Goal: Find specific page/section: Find specific page/section

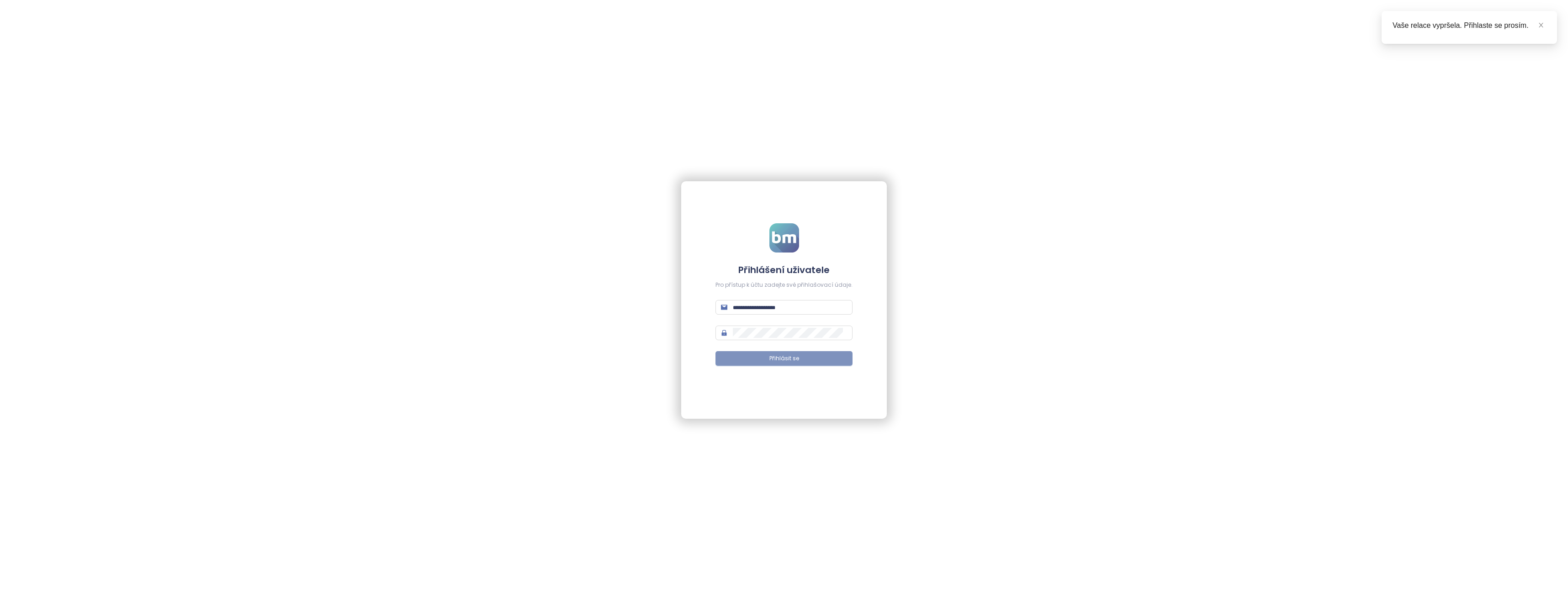
type input "**********"
click at [786, 359] on span "Přihlásit se" at bounding box center [784, 359] width 30 height 9
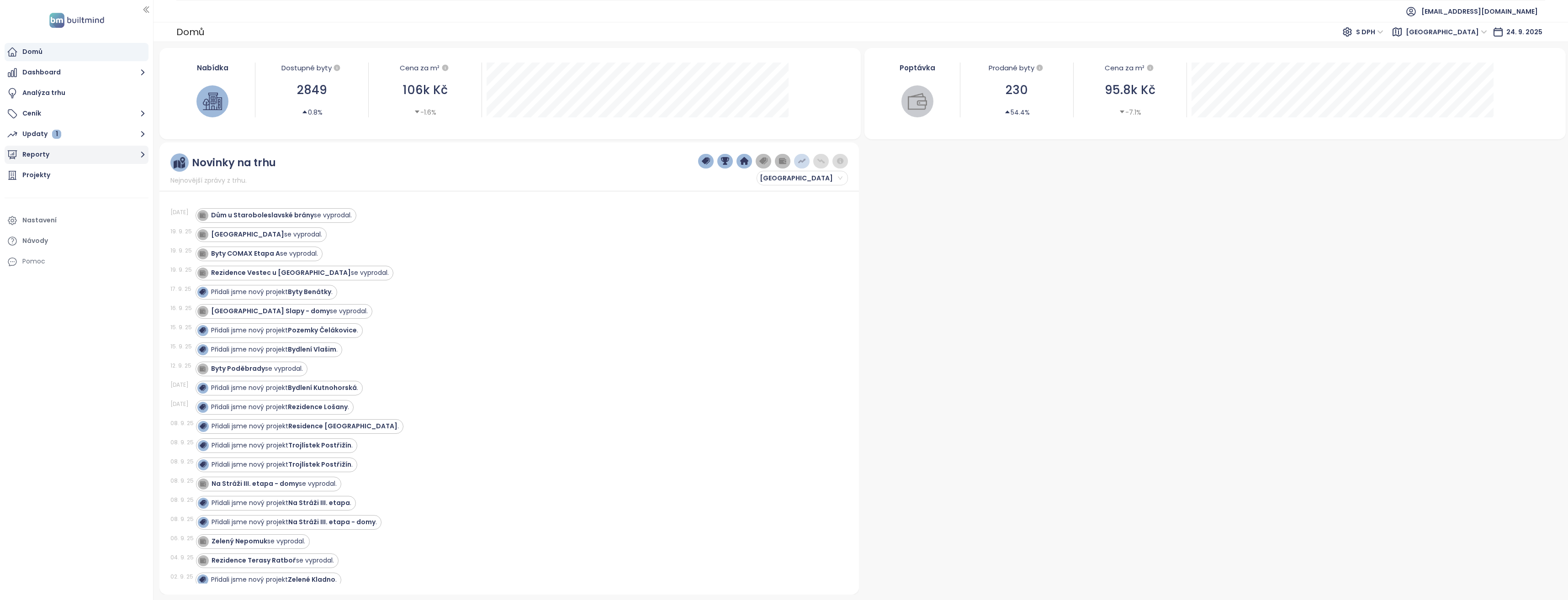
click at [135, 152] on button "Reporty" at bounding box center [76, 155] width 144 height 18
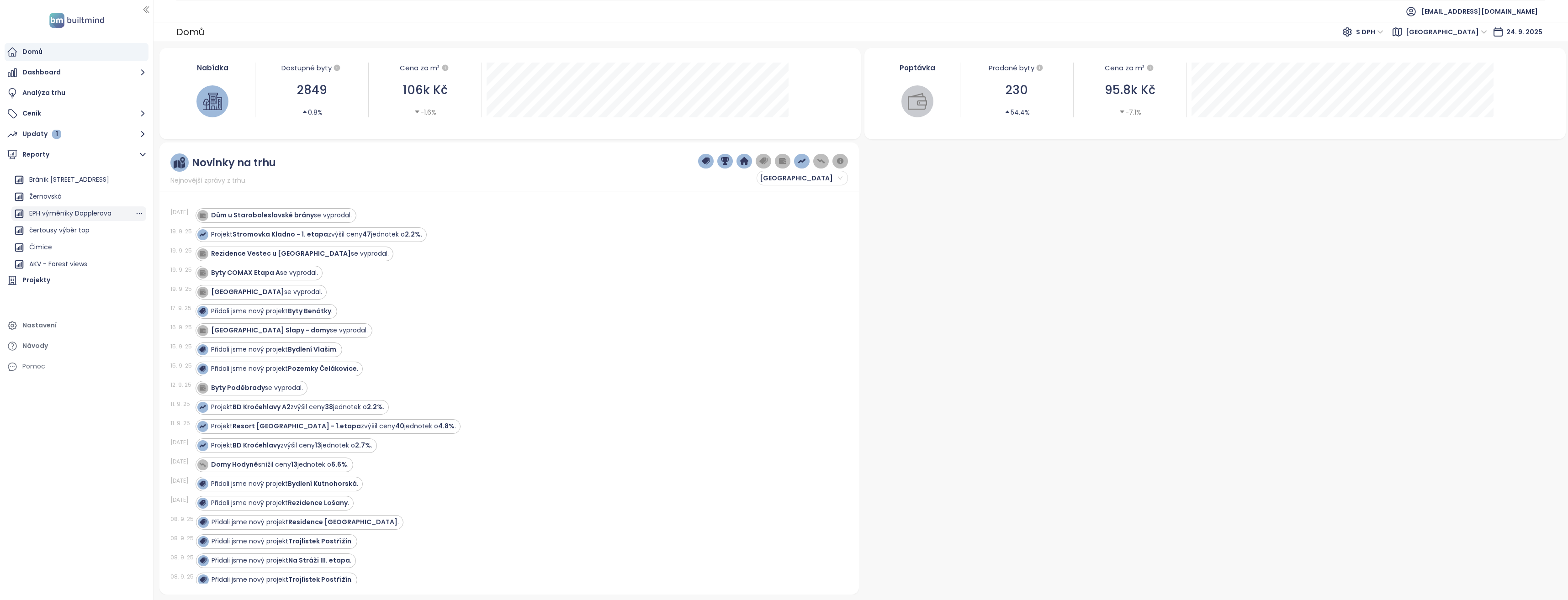
scroll to position [866, 0]
click at [49, 204] on div "Žernovská" at bounding box center [45, 204] width 32 height 12
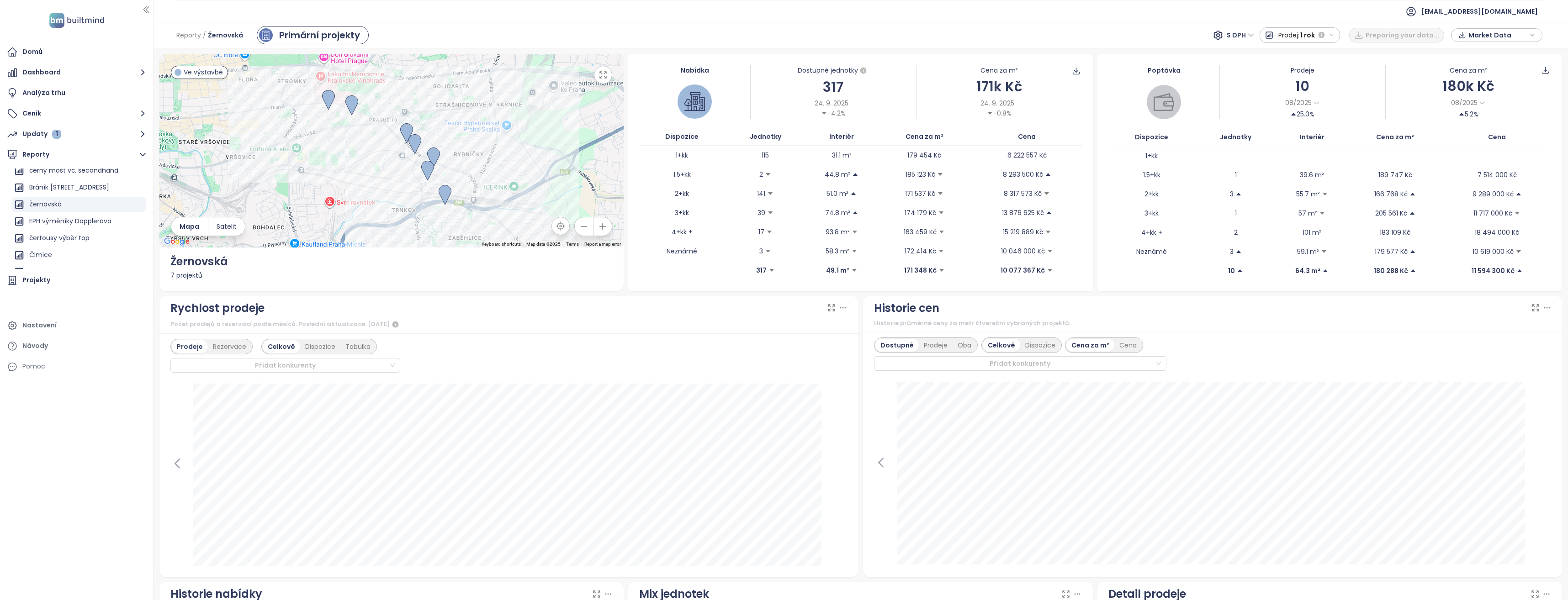
click at [600, 79] on icon "button" at bounding box center [603, 74] width 9 height 9
drag, startPoint x: 603, startPoint y: 76, endPoint x: 605, endPoint y: 110, distance: 34.1
click at [603, 76] on icon "button" at bounding box center [603, 75] width 6 height 6
click at [445, 188] on img at bounding box center [445, 195] width 13 height 20
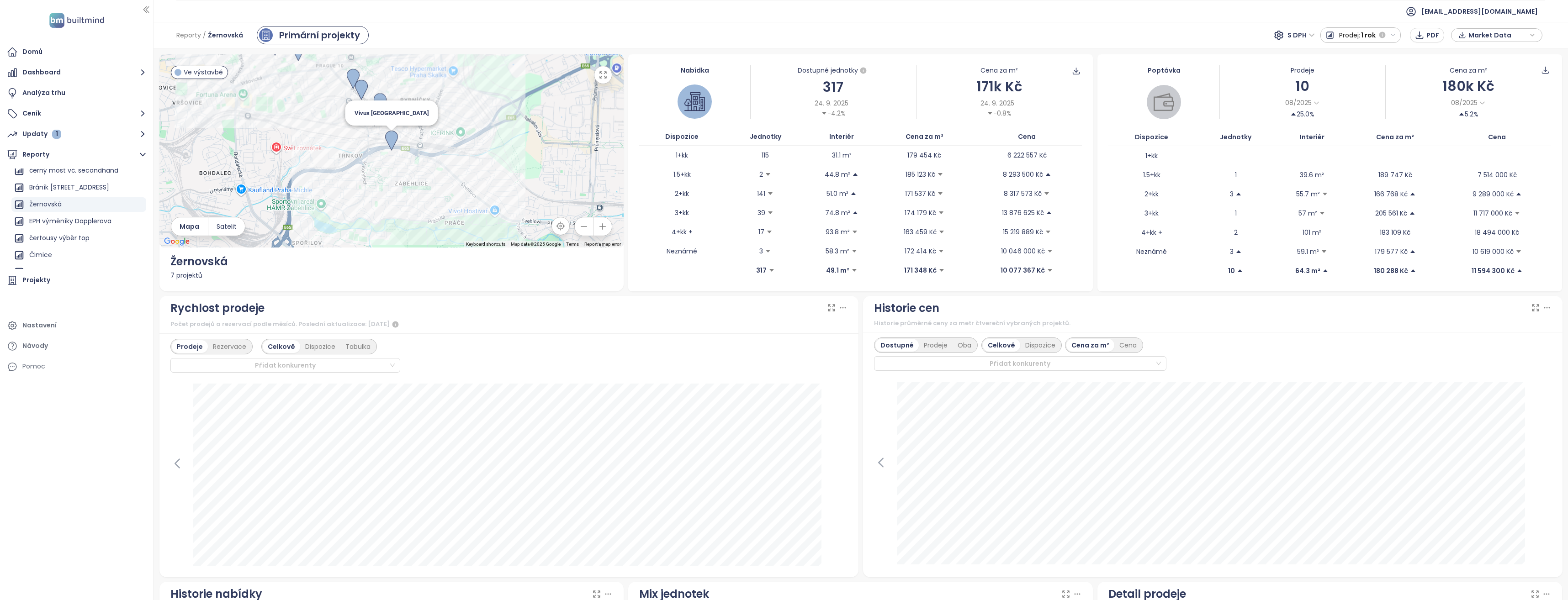
click at [390, 137] on img at bounding box center [391, 140] width 13 height 20
click at [392, 137] on img at bounding box center [391, 140] width 13 height 20
click at [392, 137] on img at bounding box center [391, 140] width 13 height 20
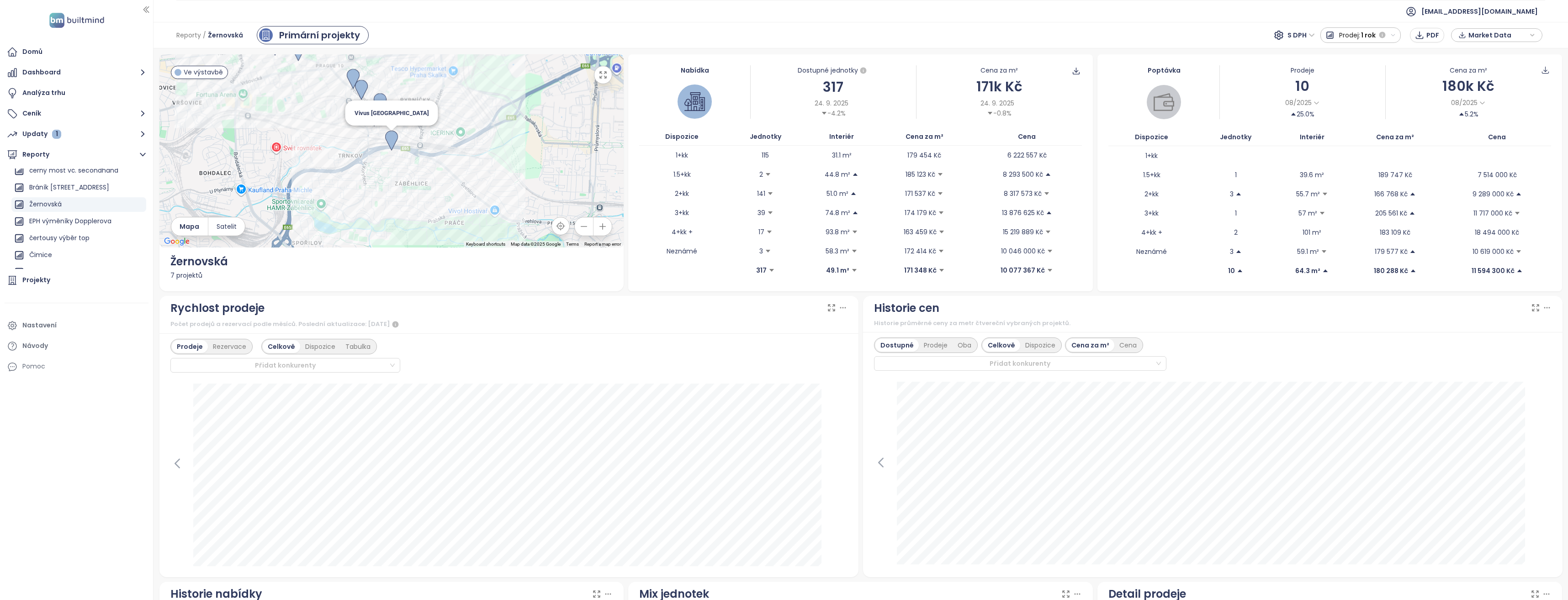
click at [389, 140] on img at bounding box center [391, 140] width 13 height 20
click at [601, 76] on icon "button" at bounding box center [603, 74] width 9 height 9
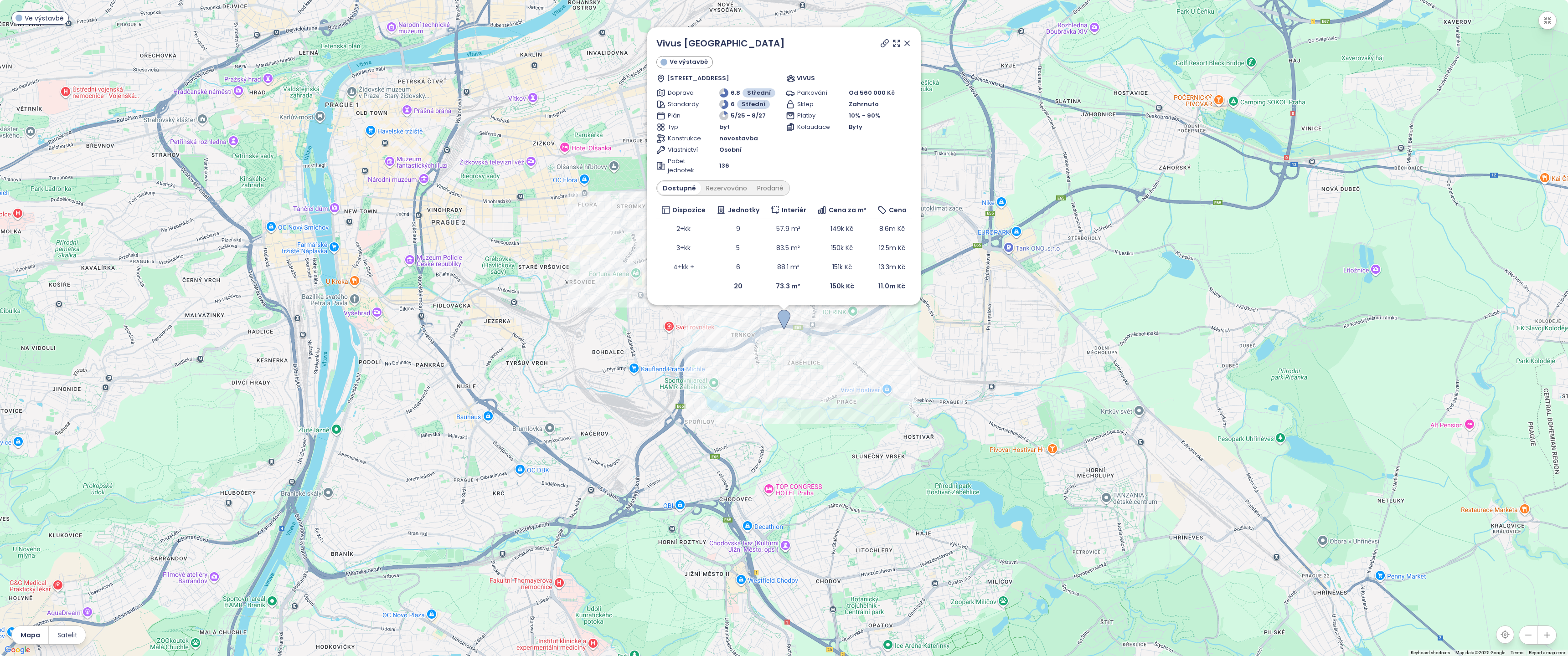
click at [894, 172] on div "Parkování Od 560 000 Kč Sklep Zahrnuto Platby 10% - 90% Kolaudace Byty" at bounding box center [849, 131] width 126 height 86
click at [886, 44] on icon at bounding box center [884, 43] width 9 height 9
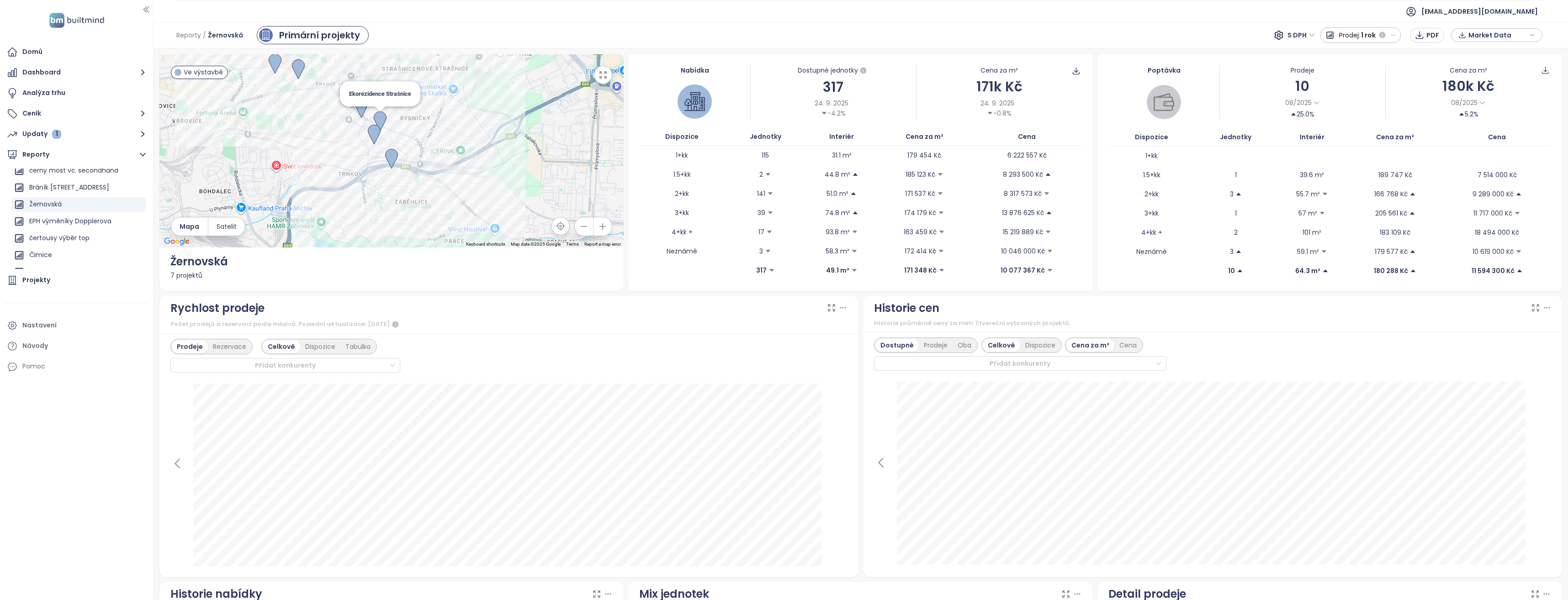
click at [379, 114] on img at bounding box center [380, 121] width 13 height 20
